Goal: Feedback & Contribution: Submit feedback/report problem

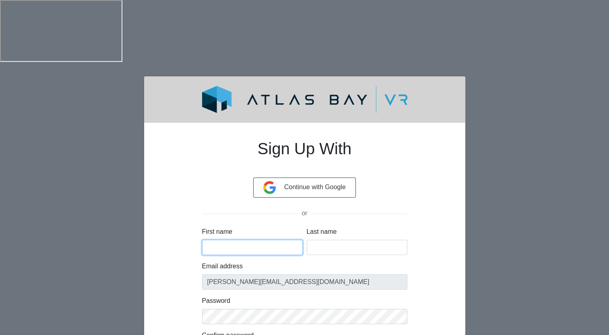
click at [224, 240] on input "First name" at bounding box center [252, 247] width 101 height 15
type input "Jamie"
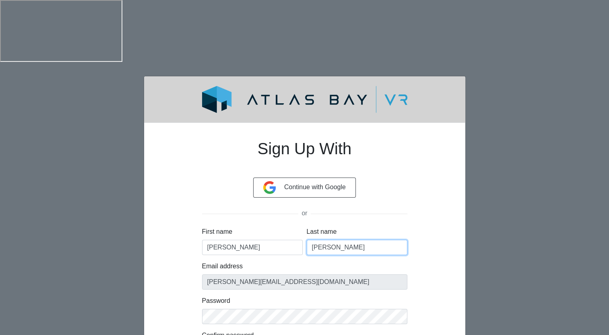
type input "Wilson"
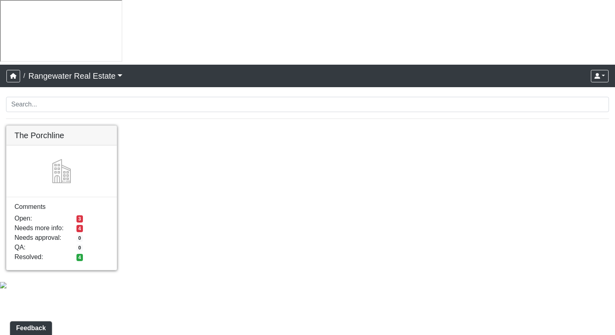
click at [105, 126] on link at bounding box center [61, 126] width 110 height 0
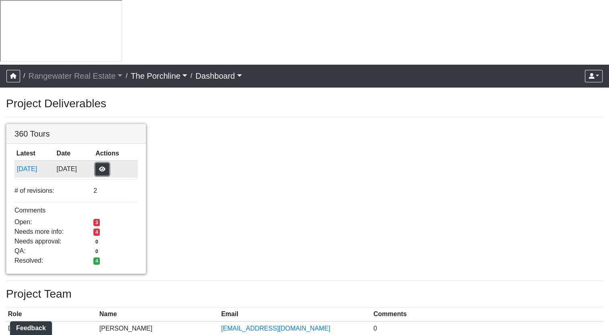
click at [109, 163] on button "button" at bounding box center [102, 169] width 14 height 12
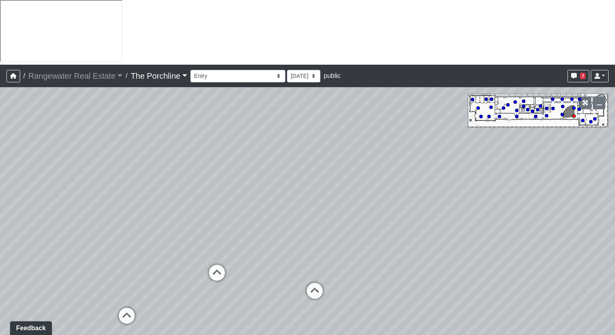
click at [243, 267] on div "Loading... Seating Loading... Mailroom Entry Loading... Lounge Entry Loading...…" at bounding box center [307, 243] width 615 height 313
click at [39, 329] on button "Feedback" at bounding box center [31, 328] width 44 height 14
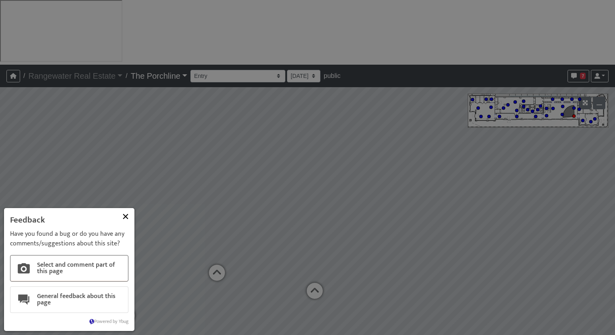
click at [93, 270] on button "Select and comment part of this page" at bounding box center [69, 268] width 118 height 27
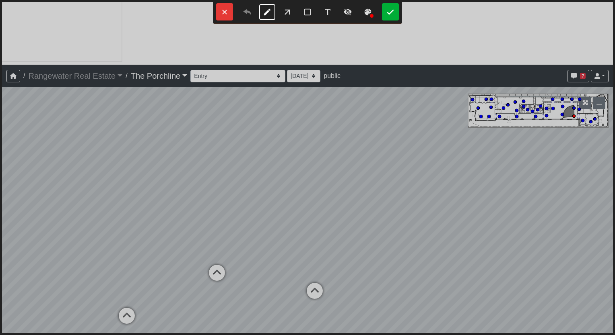
click at [230, 267] on icon "/*-CUSTOM-*/" at bounding box center [307, 167] width 615 height 335
click at [204, 9] on icon "/*-CUSTOM-*/" at bounding box center [307, 167] width 615 height 335
click at [194, 14] on icon "/*-CUSTOM-*/" at bounding box center [307, 167] width 615 height 335
click at [167, 223] on icon "/*-CUSTOM-*/" at bounding box center [307, 167] width 615 height 335
click at [330, 10] on button "T" at bounding box center [327, 12] width 16 height 16
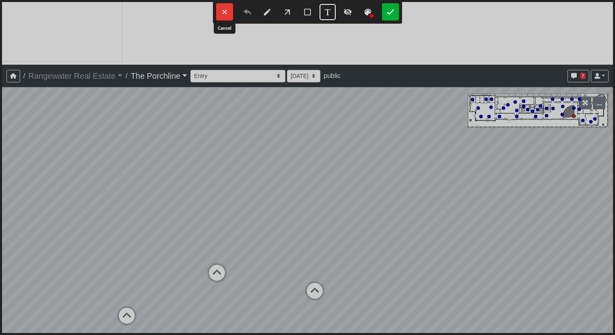
click at [225, 12] on button at bounding box center [224, 11] width 17 height 17
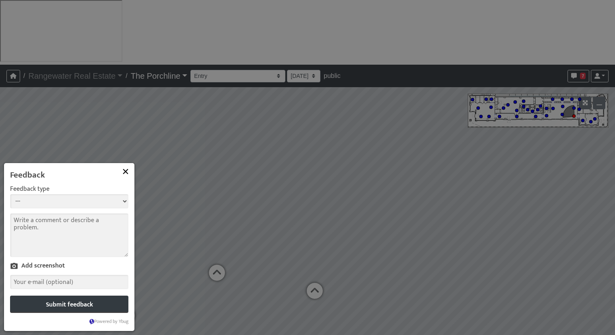
click at [124, 170] on button at bounding box center [126, 172] width 14 height 14
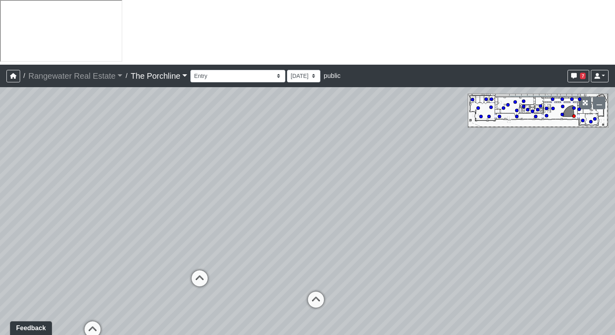
click at [191, 258] on div "Loading... Seating Loading... Mailroom Entry Loading... Lounge Entry Loading...…" at bounding box center [307, 243] width 615 height 313
click at [247, 70] on select "Entry Grandhall Entry Island Kitchen Lounge Lounge Entry Mailroom Entry Seating…" at bounding box center [237, 76] width 95 height 12
click at [190, 70] on select "Entry Grandhall Entry Island Kitchen Lounge Lounge Entry Mailroom Entry Seating…" at bounding box center [237, 76] width 95 height 12
click at [220, 70] on select "Entry Grandhall Entry Island Kitchen Lounge Lounge Entry Mailroom Entry Seating…" at bounding box center [237, 76] width 95 height 12
click at [190, 70] on select "Entry Grandhall Entry Island Kitchen Lounge Lounge Entry Mailroom Entry Seating…" at bounding box center [237, 76] width 95 height 12
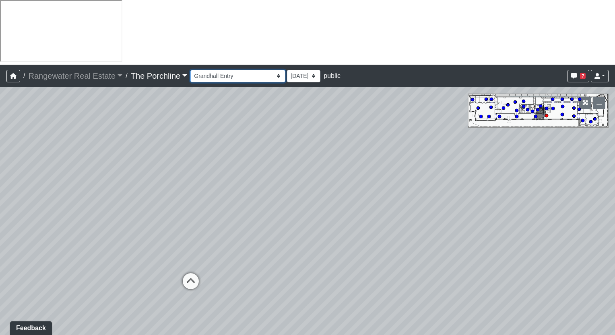
click at [237, 70] on select "Entry Grandhall Entry Island Kitchen Lounge Lounge Entry Mailroom Entry Seating…" at bounding box center [237, 76] width 95 height 12
click at [190, 70] on select "Entry Grandhall Entry Island Kitchen Lounge Lounge Entry Mailroom Entry Seating…" at bounding box center [237, 76] width 95 height 12
click at [212, 70] on select "Entry Grandhall Entry Island Kitchen Lounge Lounge Entry Mailroom Entry Seating…" at bounding box center [237, 76] width 95 height 12
click at [190, 70] on select "Entry Grandhall Entry Island Kitchen Lounge Lounge Entry Mailroom Entry Seating…" at bounding box center [237, 76] width 95 height 12
click at [207, 70] on select "Entry Grandhall Entry Island Kitchen Lounge Lounge Entry Mailroom Entry Seating…" at bounding box center [237, 76] width 95 height 12
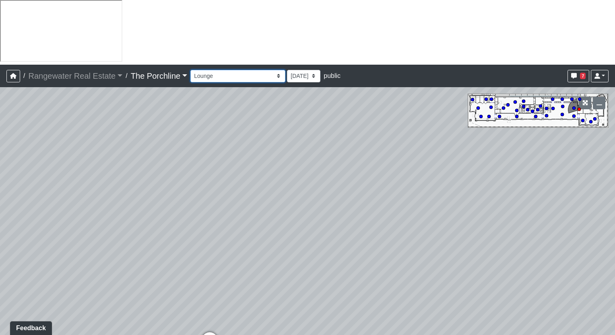
select select "a4weSHcD4zXeBUSAxmZBk8"
click at [190, 70] on select "Entry Grandhall Entry Island Kitchen Lounge Lounge Entry Mailroom Entry Seating…" at bounding box center [237, 76] width 95 height 12
click at [20, 326] on button "Feedback" at bounding box center [31, 328] width 44 height 14
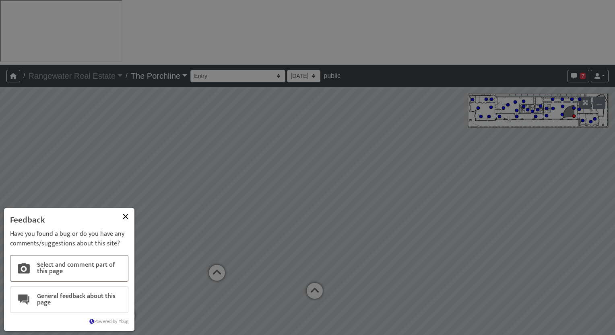
click at [94, 267] on button "Select and comment part of this page" at bounding box center [69, 268] width 118 height 27
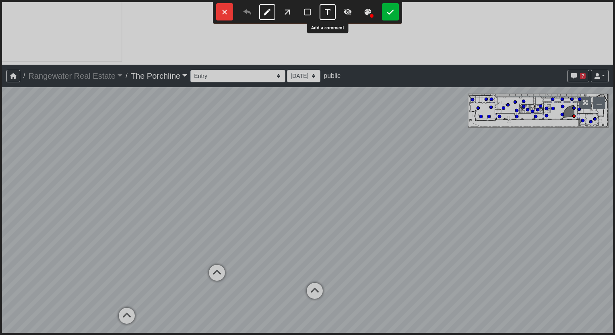
click at [328, 12] on button "T" at bounding box center [327, 12] width 16 height 16
click at [232, 250] on icon "/*-CUSTOM-*/" at bounding box center [307, 167] width 615 height 335
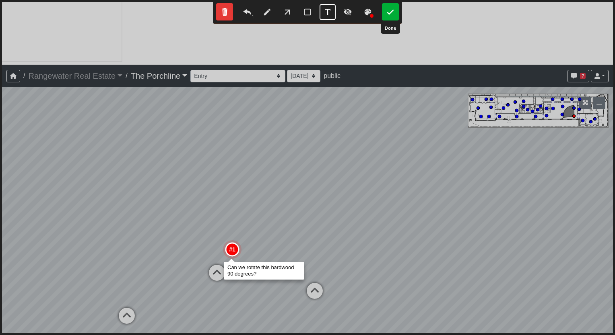
type textarea "Can we rotate this hardwood 90 degrees?"
click at [392, 12] on button at bounding box center [390, 11] width 17 height 17
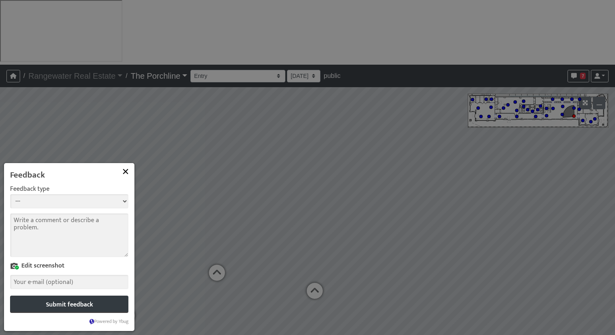
click at [38, 203] on select "--- Bug Improvement Question Feedback" at bounding box center [69, 201] width 118 height 14
click at [10, 194] on select "--- Bug Improvement Question Feedback" at bounding box center [69, 201] width 118 height 14
click at [64, 224] on textarea "Comment" at bounding box center [69, 236] width 118 height 44
click at [124, 170] on button at bounding box center [126, 172] width 14 height 14
click at [34, 231] on textarea "Comment" at bounding box center [69, 236] width 118 height 44
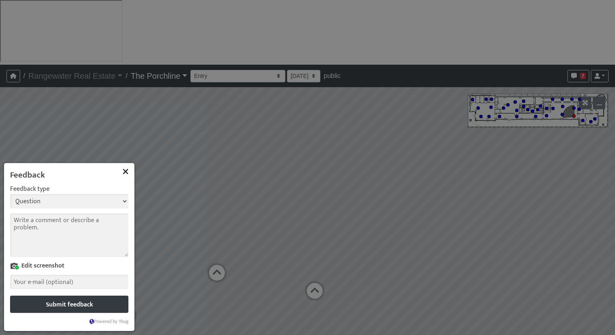
click at [62, 204] on select "--- Bug Improvement Question Feedback" at bounding box center [69, 201] width 118 height 14
click at [10, 194] on select "--- Bug Improvement Question Feedback" at bounding box center [69, 201] width 118 height 14
click at [46, 204] on select "--- Bug Improvement Question Feedback" at bounding box center [69, 201] width 118 height 14
select select "3"
click at [10, 194] on select "--- Bug Improvement Question Feedback" at bounding box center [69, 201] width 118 height 14
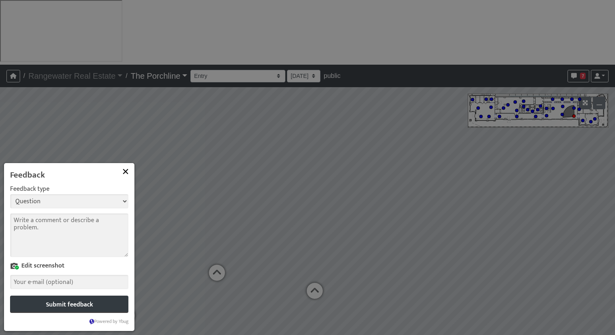
click at [40, 234] on textarea "Comment" at bounding box center [69, 236] width 118 height 44
type textarea "Can we rotate hardwood 90 degrees?"
click at [52, 266] on link "Edit screenshot" at bounding box center [37, 266] width 54 height 8
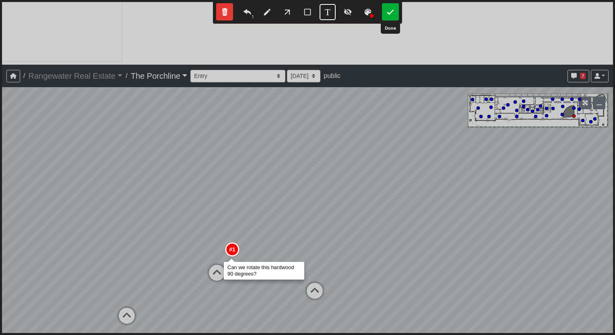
click at [389, 15] on button at bounding box center [390, 11] width 17 height 17
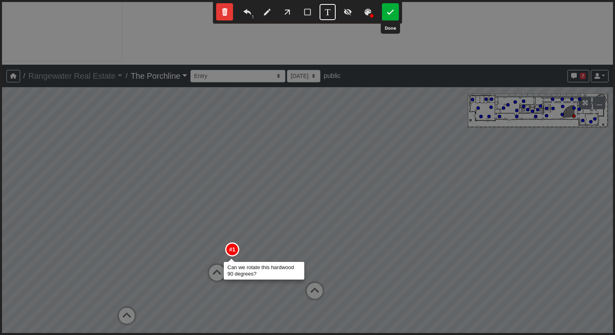
select select "3"
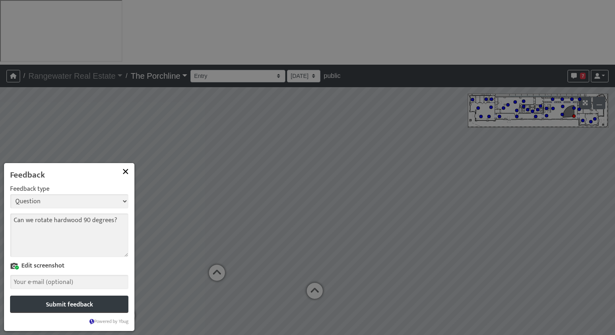
click at [56, 283] on input "Your e-mail" at bounding box center [69, 282] width 118 height 14
type input "[PERSON_NAME][EMAIL_ADDRESS][DOMAIN_NAME]"
click at [60, 309] on button "Submit feedback" at bounding box center [69, 305] width 121 height 18
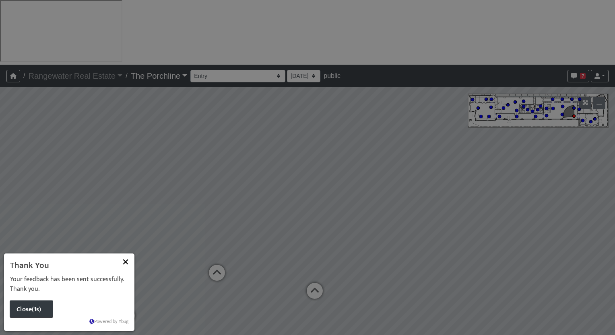
click at [31, 309] on button "Close (1s)" at bounding box center [31, 310] width 43 height 18
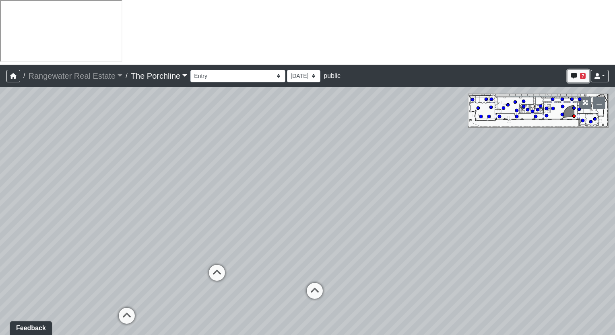
click at [581, 73] on span "7" at bounding box center [583, 76] width 6 height 6
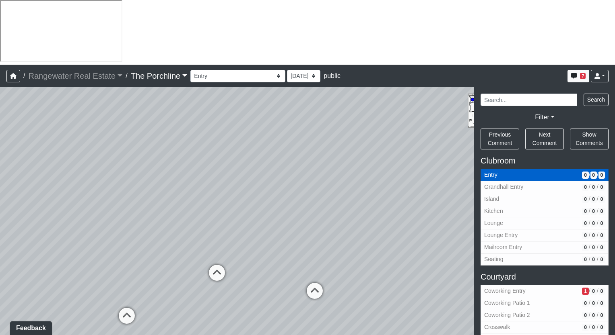
click at [547, 171] on span "Entry" at bounding box center [531, 175] width 95 height 8
click at [582, 172] on span "0" at bounding box center [585, 175] width 6 height 7
click at [599, 73] on icon at bounding box center [597, 76] width 6 height 6
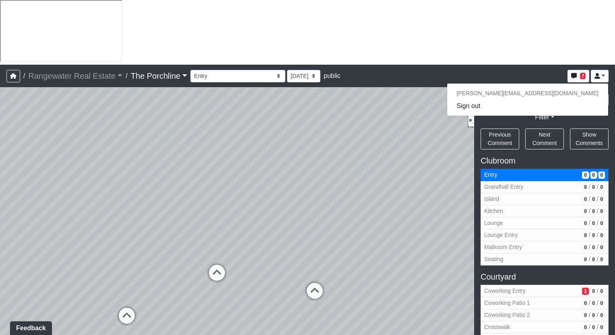
click at [563, 87] on h6 "[PERSON_NAME][EMAIL_ADDRESS][DOMAIN_NAME]" at bounding box center [527, 93] width 161 height 13
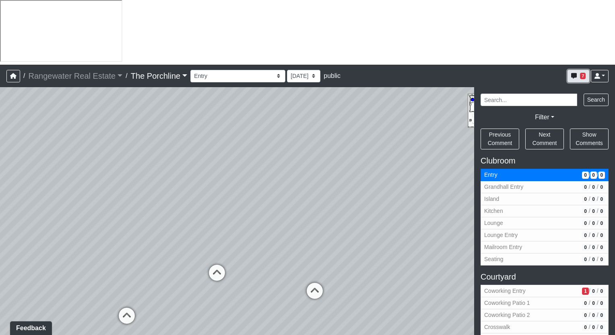
click at [578, 70] on button "7" at bounding box center [578, 76] width 22 height 12
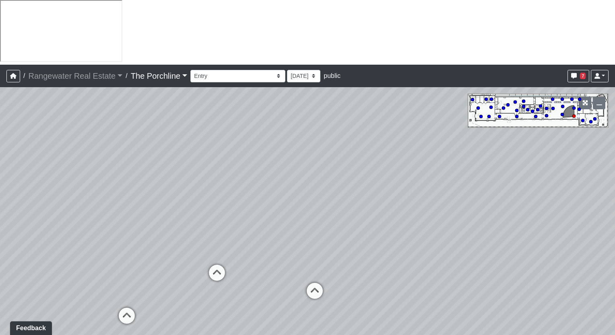
click at [223, 250] on div "Loading... Seating Loading... Mailroom Entry Loading... Lounge Entry Loading...…" at bounding box center [307, 243] width 615 height 313
click at [10, 73] on icon "button" at bounding box center [13, 76] width 6 height 6
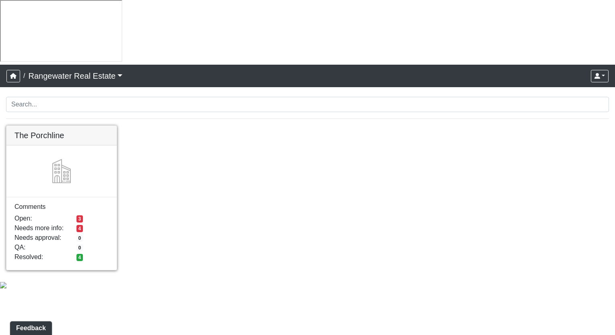
click at [84, 126] on link at bounding box center [61, 126] width 110 height 0
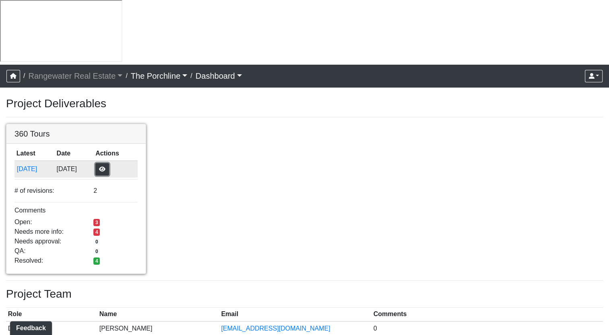
click at [107, 163] on button "button" at bounding box center [102, 169] width 14 height 12
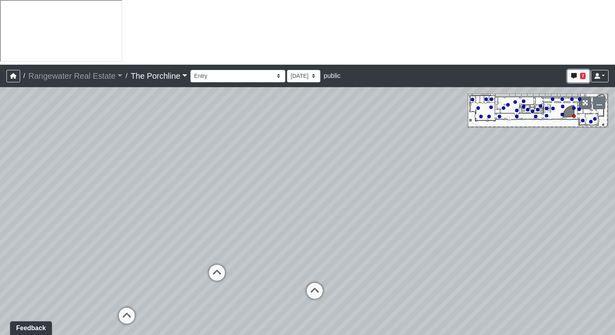
click at [576, 70] on button "7" at bounding box center [578, 76] width 22 height 12
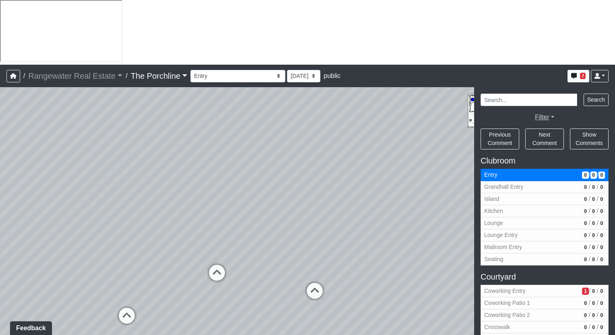
click at [546, 114] on link "Filter" at bounding box center [544, 117] width 19 height 7
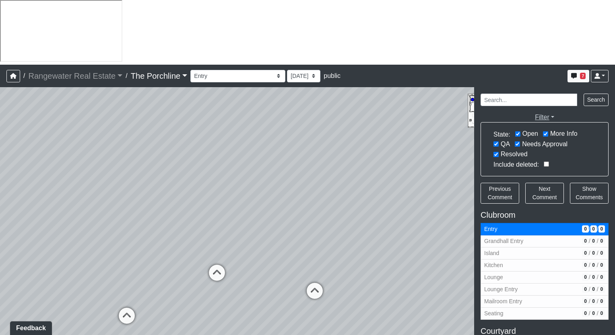
click at [546, 114] on link "Filter" at bounding box center [544, 117] width 19 height 7
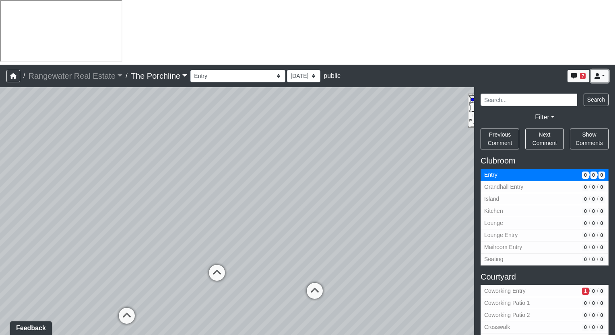
click at [599, 73] on icon at bounding box center [597, 76] width 6 height 6
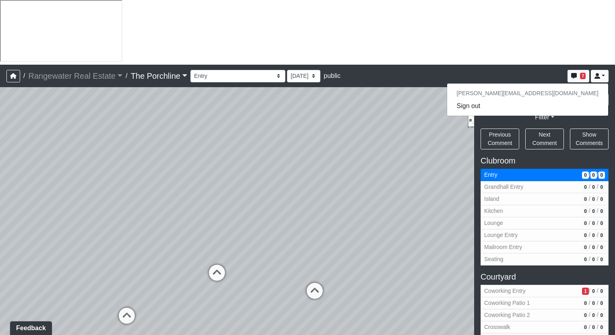
click at [263, 263] on div "Loading... Seating Loading... Mailroom Entry Loading... Lounge Entry Loading...…" at bounding box center [307, 243] width 615 height 313
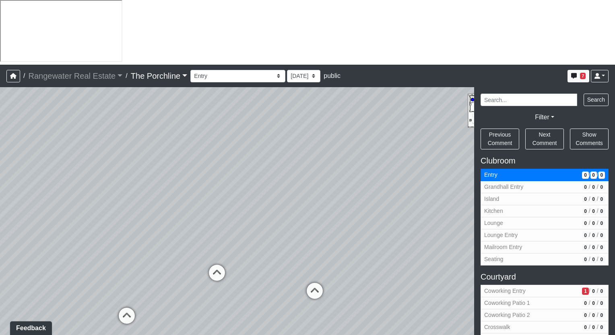
click at [402, 207] on div "Loading... Seating Loading... Mailroom Entry Loading... Lounge Entry Loading...…" at bounding box center [307, 243] width 615 height 313
click at [205, 87] on div "Loading... Seating Loading... Mailroom Entry Loading... Lounge Entry Loading...…" at bounding box center [307, 243] width 615 height 313
click at [39, 324] on button "Feedback" at bounding box center [31, 328] width 44 height 14
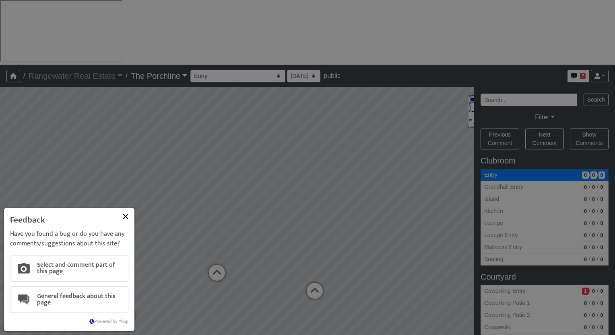
click at [124, 218] on button at bounding box center [126, 217] width 14 height 14
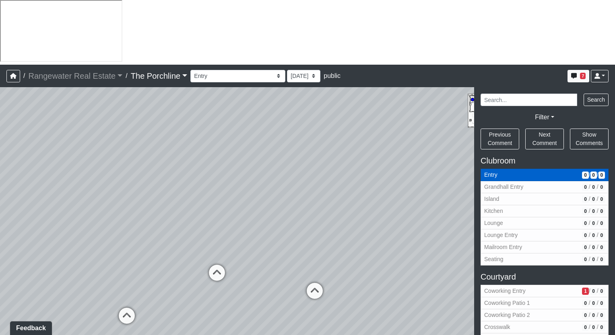
click at [492, 171] on span "Entry" at bounding box center [531, 175] width 95 height 8
click at [376, 209] on div "Loading... Seating Loading... Mailroom Entry Loading... Lounge Entry Loading...…" at bounding box center [307, 243] width 615 height 313
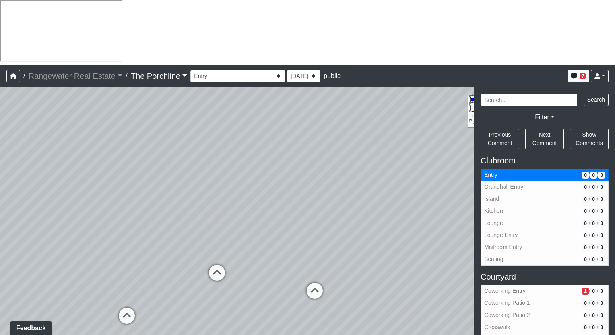
click at [334, 87] on div "Loading... Seating Loading... Mailroom Entry Loading... Lounge Entry Loading...…" at bounding box center [307, 243] width 615 height 313
click at [259, 194] on div "Loading... Seating Loading... Mailroom Entry Loading... Lounge Entry Loading...…" at bounding box center [307, 243] width 615 height 313
click at [220, 265] on icon at bounding box center [217, 277] width 24 height 24
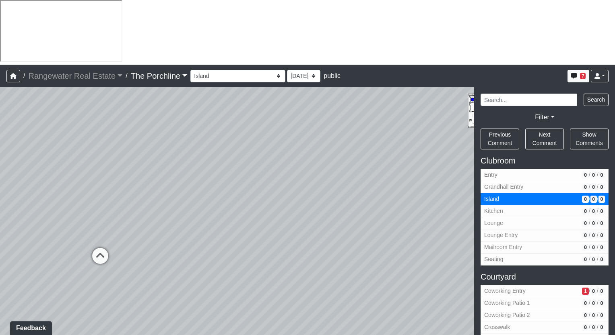
click at [433, 156] on div "Loading... Seating Loading... Mailroom Entry Loading... Lounge Entry Loading...…" at bounding box center [307, 243] width 615 height 313
click at [600, 70] on link at bounding box center [599, 76] width 18 height 12
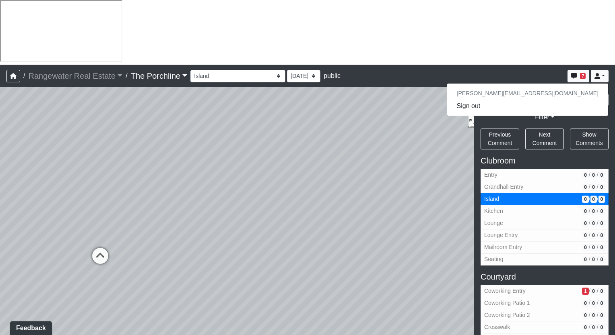
click at [562, 87] on h6 "[PERSON_NAME][EMAIL_ADDRESS][DOMAIN_NAME]" at bounding box center [527, 93] width 161 height 13
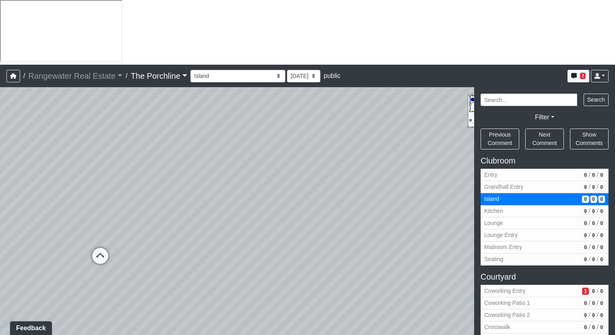
click at [347, 98] on div "Loading... Seating Loading... Mailroom Entry Loading... Lounge Entry Loading...…" at bounding box center [307, 243] width 615 height 313
click at [220, 70] on select "Entry Grandhall Entry Island Kitchen Lounge Lounge Entry Mailroom Entry Seating…" at bounding box center [237, 76] width 95 height 12
click at [282, 68] on div "Entry Grandhall Entry Island Kitchen Lounge Lounge Entry Mailroom Entry Seating…" at bounding box center [399, 76] width 418 height 16
click at [287, 70] on select "8/15/2025 8/1/2025" at bounding box center [303, 76] width 33 height 12
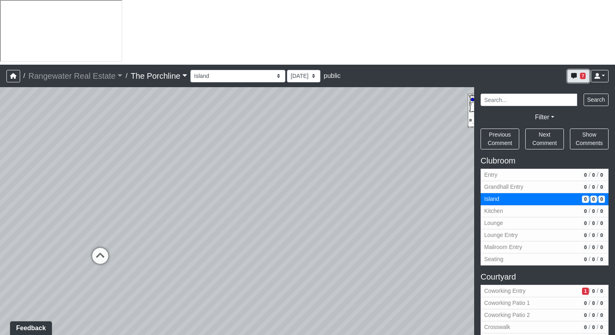
click at [580, 73] on span "7" at bounding box center [583, 76] width 6 height 6
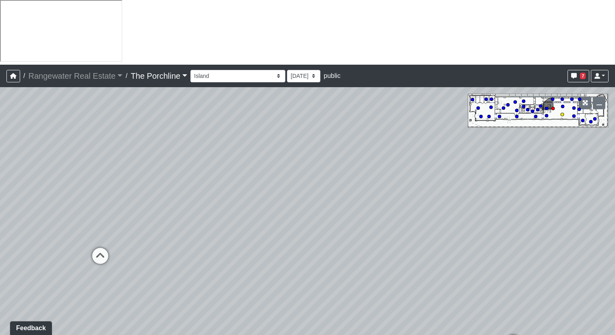
click at [562, 113] on circle at bounding box center [561, 114] width 3 height 3
select select "sUvpst88heNCuz7YXvRQEB"
click at [150, 68] on link "The Porchline" at bounding box center [159, 76] width 57 height 16
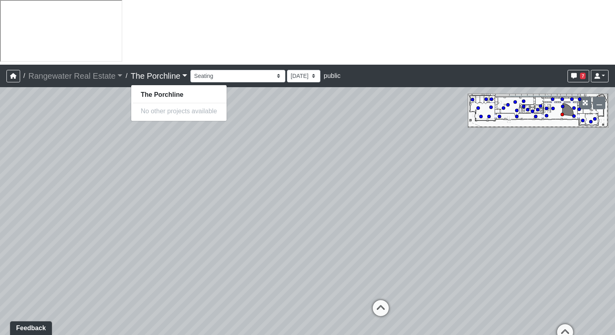
click at [150, 68] on link "The Porchline" at bounding box center [159, 76] width 57 height 16
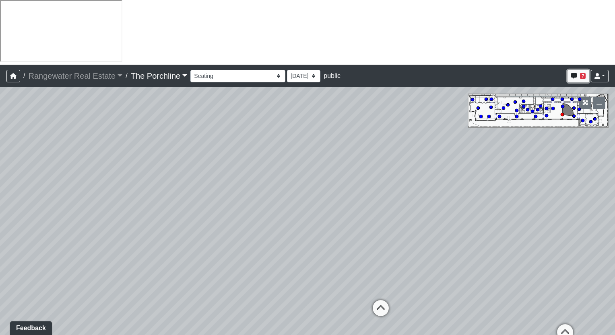
click at [573, 73] on icon "button" at bounding box center [574, 76] width 6 height 6
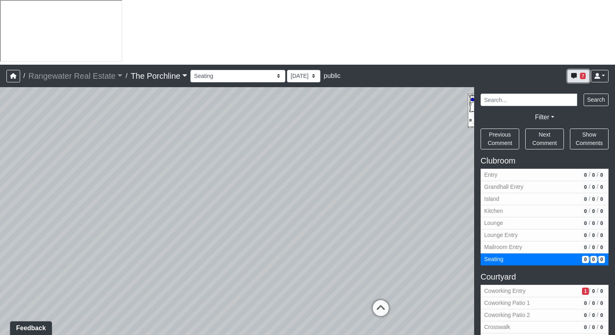
click at [573, 73] on icon "button" at bounding box center [574, 76] width 6 height 6
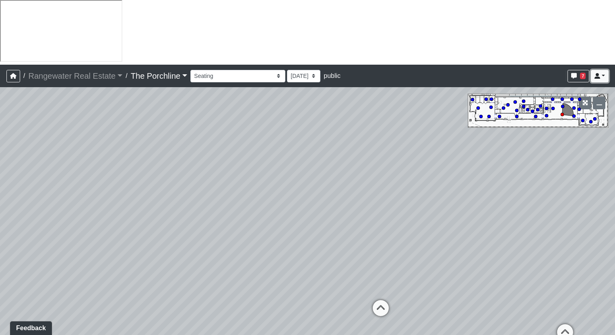
click at [601, 70] on link at bounding box center [599, 76] width 18 height 12
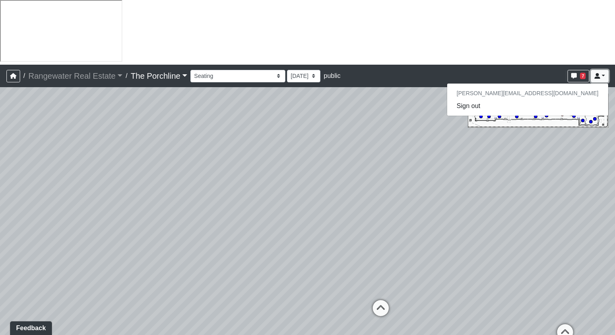
click at [601, 70] on link at bounding box center [599, 76] width 18 height 12
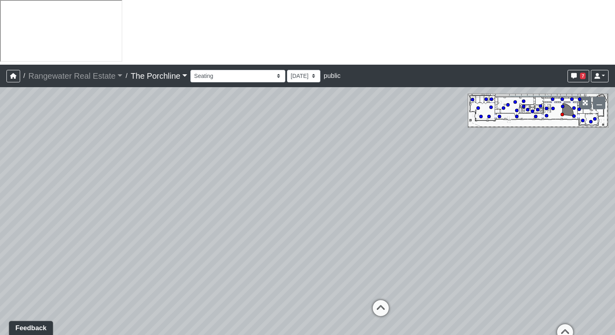
click at [34, 327] on button "Feedback" at bounding box center [31, 328] width 44 height 14
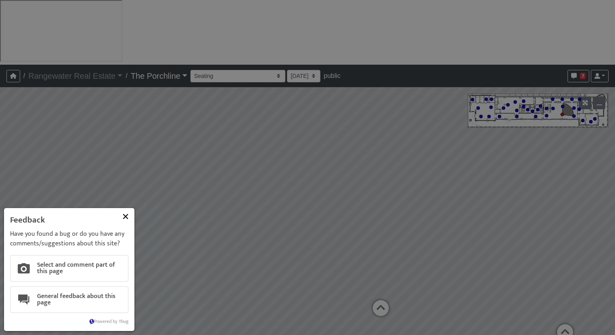
click at [128, 217] on button at bounding box center [126, 217] width 14 height 14
